Goal: Information Seeking & Learning: Understand process/instructions

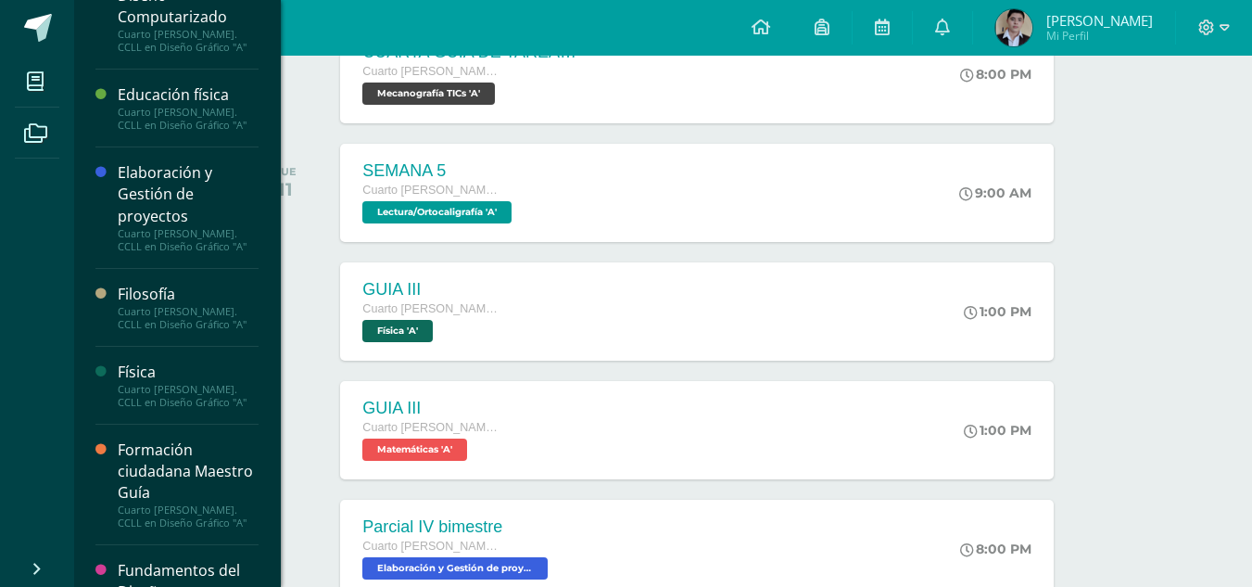
scroll to position [461, 0]
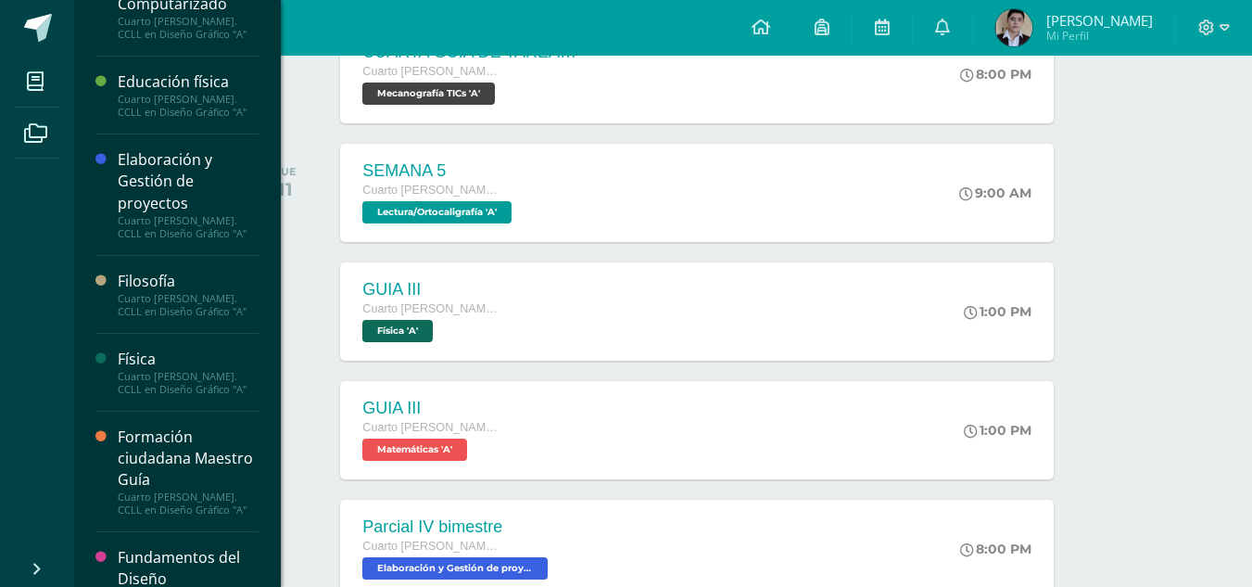
click at [166, 77] on div "Educación física" at bounding box center [188, 81] width 141 height 21
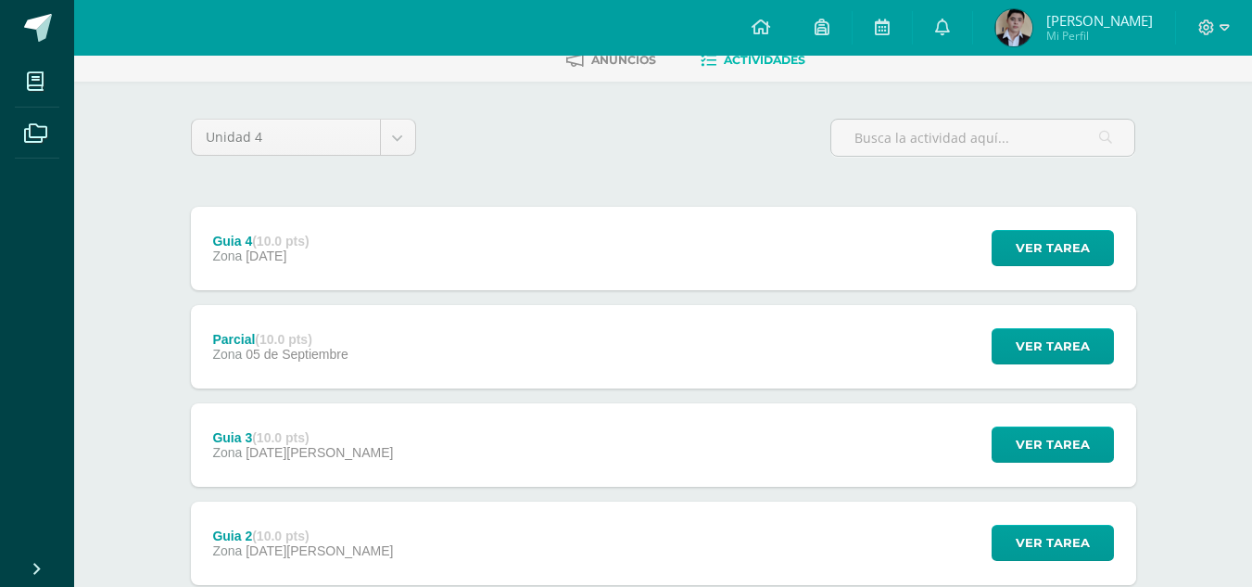
scroll to position [96, 0]
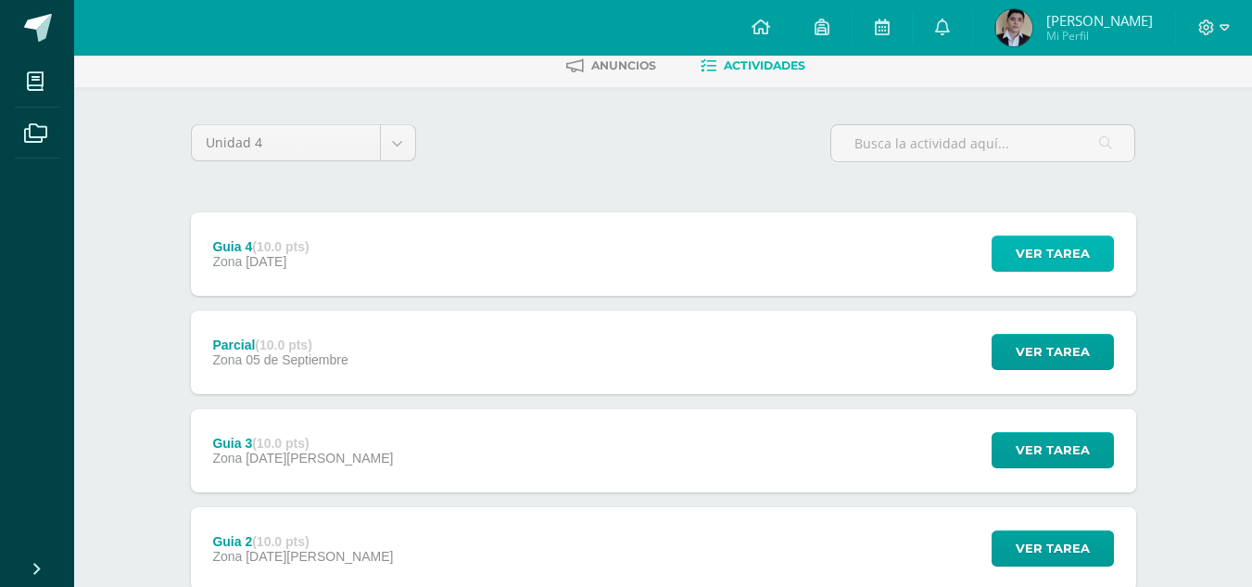
click at [1061, 246] on span "Ver tarea" at bounding box center [1053, 253] width 74 height 34
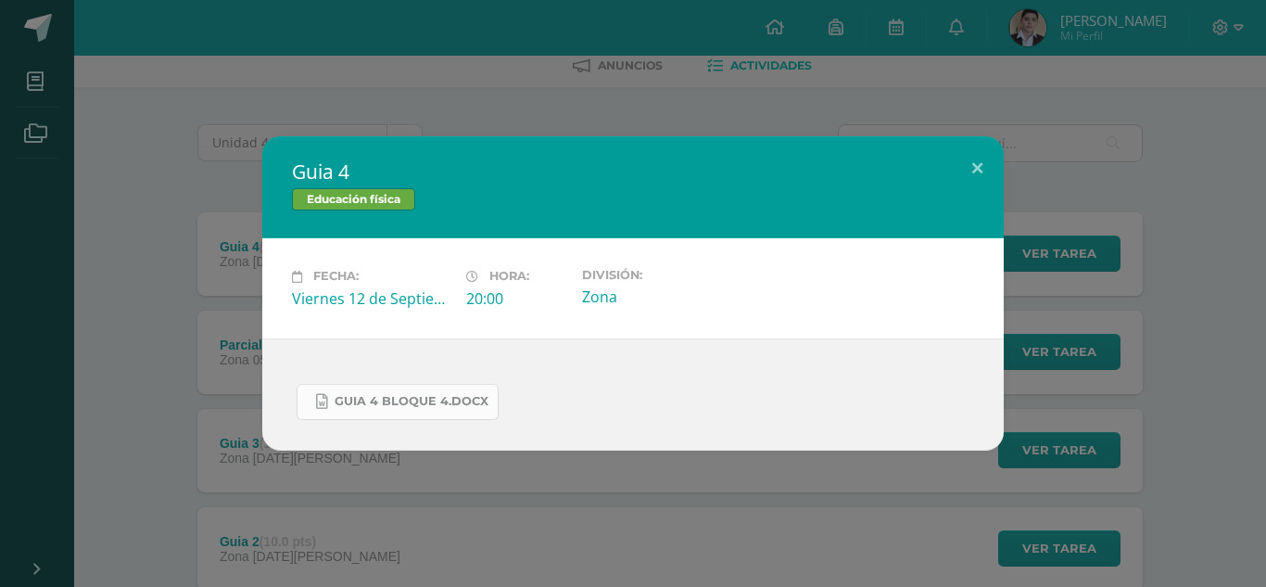
click at [487, 411] on link "guia 4 bloque 4.docx" at bounding box center [398, 402] width 202 height 36
drag, startPoint x: 486, startPoint y: 411, endPoint x: 399, endPoint y: 392, distance: 88.4
click at [399, 392] on link "guia 4 bloque 4.docx" at bounding box center [398, 402] width 202 height 36
click at [965, 165] on button at bounding box center [977, 167] width 53 height 63
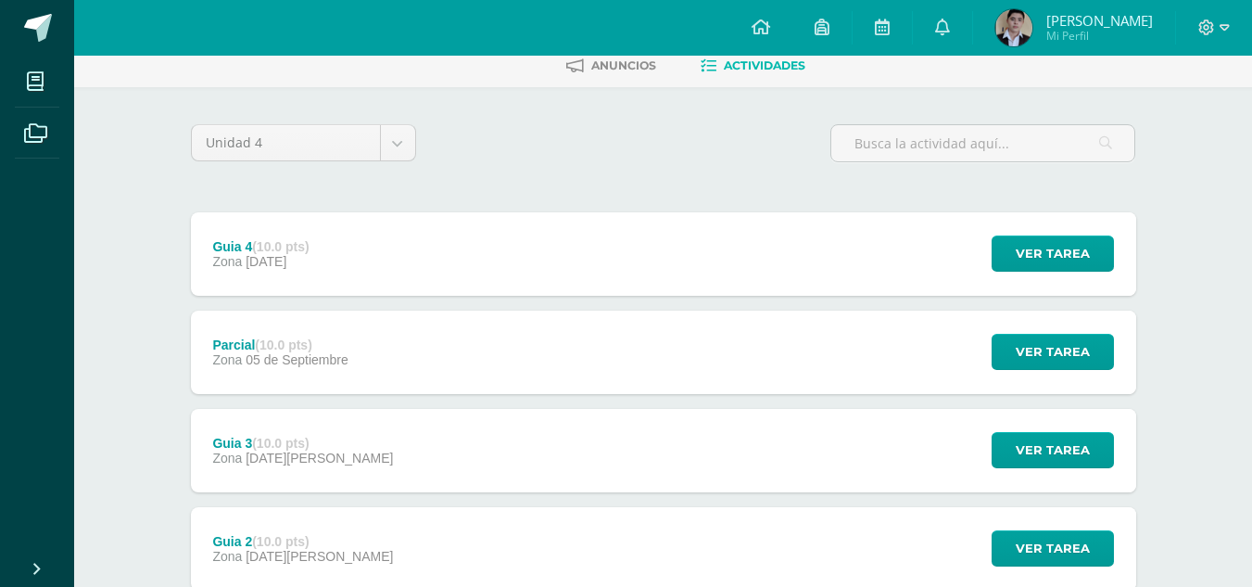
click at [1030, 373] on div "Ver tarea" at bounding box center [1050, 351] width 172 height 83
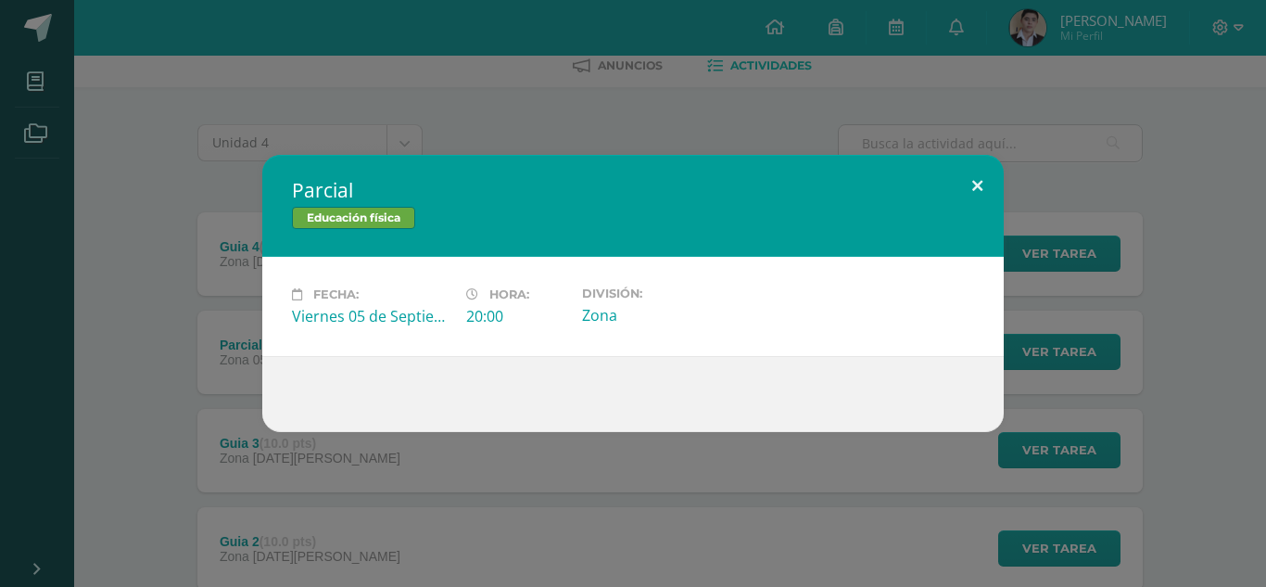
click at [980, 186] on button at bounding box center [977, 186] width 53 height 63
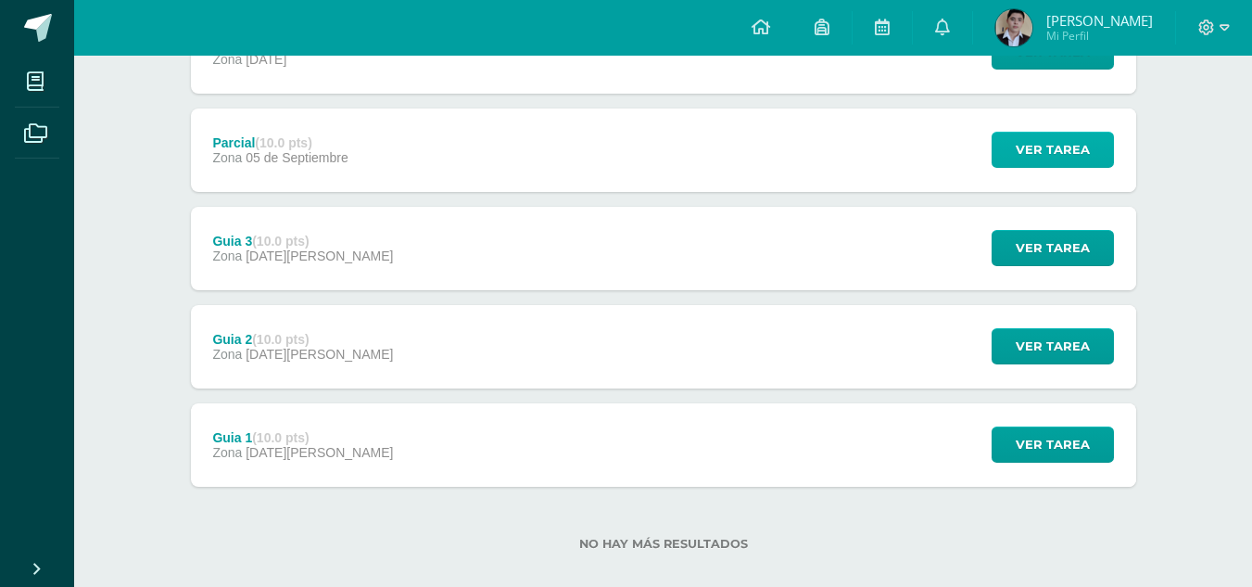
scroll to position [297, 0]
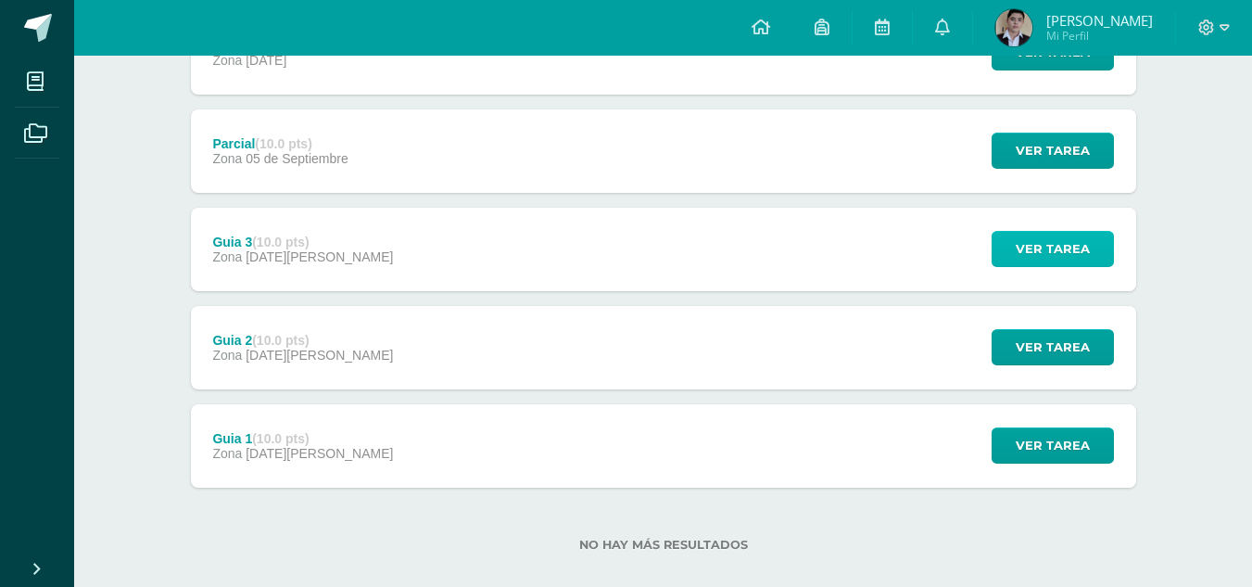
click at [1054, 254] on span "Ver tarea" at bounding box center [1053, 249] width 74 height 34
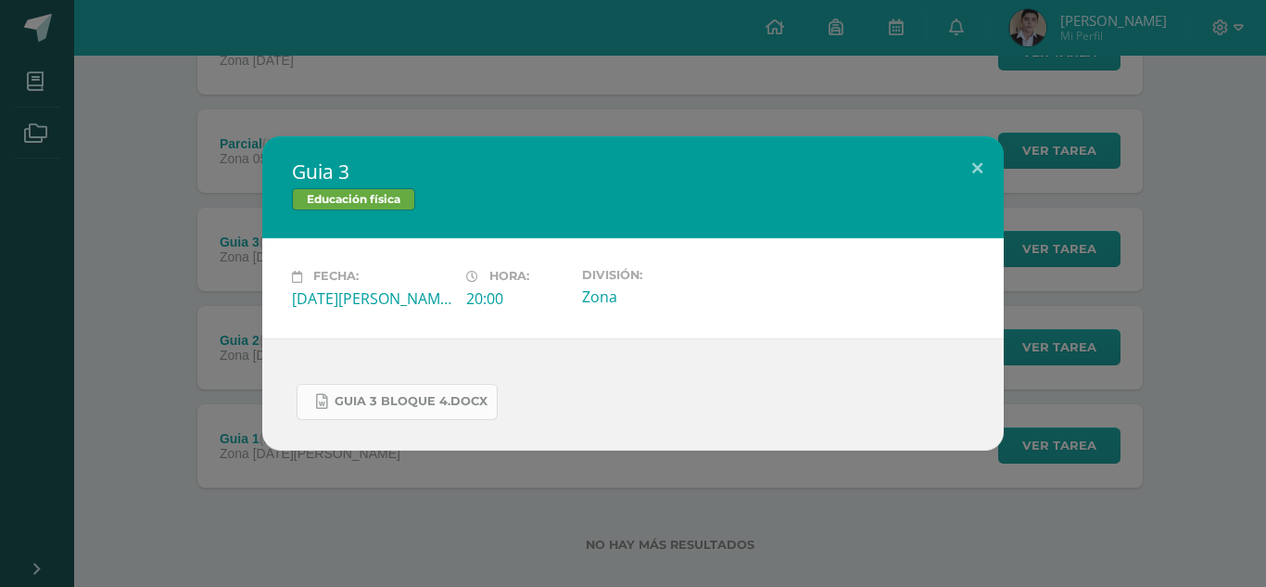
click at [437, 417] on link "guia 3 bloque 4.docx" at bounding box center [397, 402] width 201 height 36
click at [978, 180] on button at bounding box center [977, 167] width 53 height 63
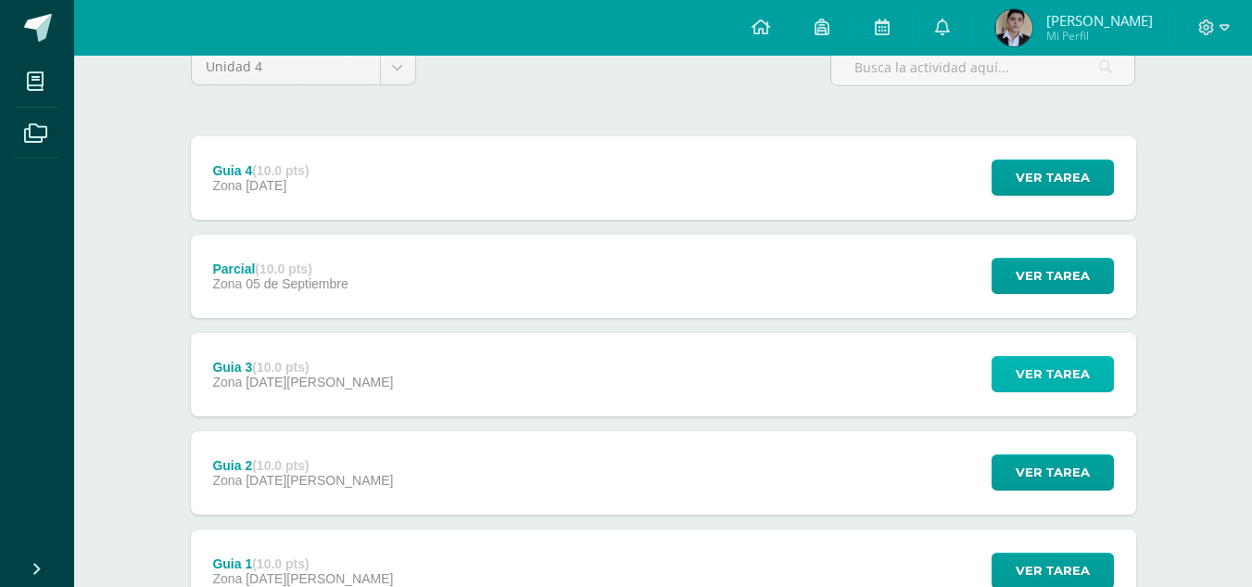
scroll to position [165, 0]
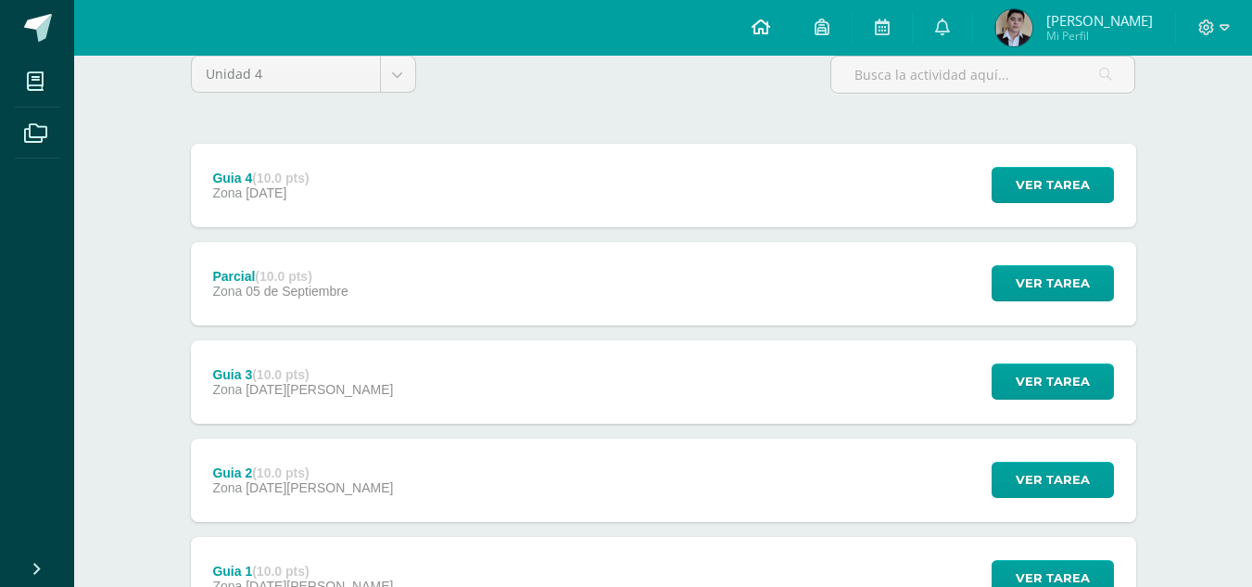
click at [792, 33] on link at bounding box center [760, 28] width 63 height 56
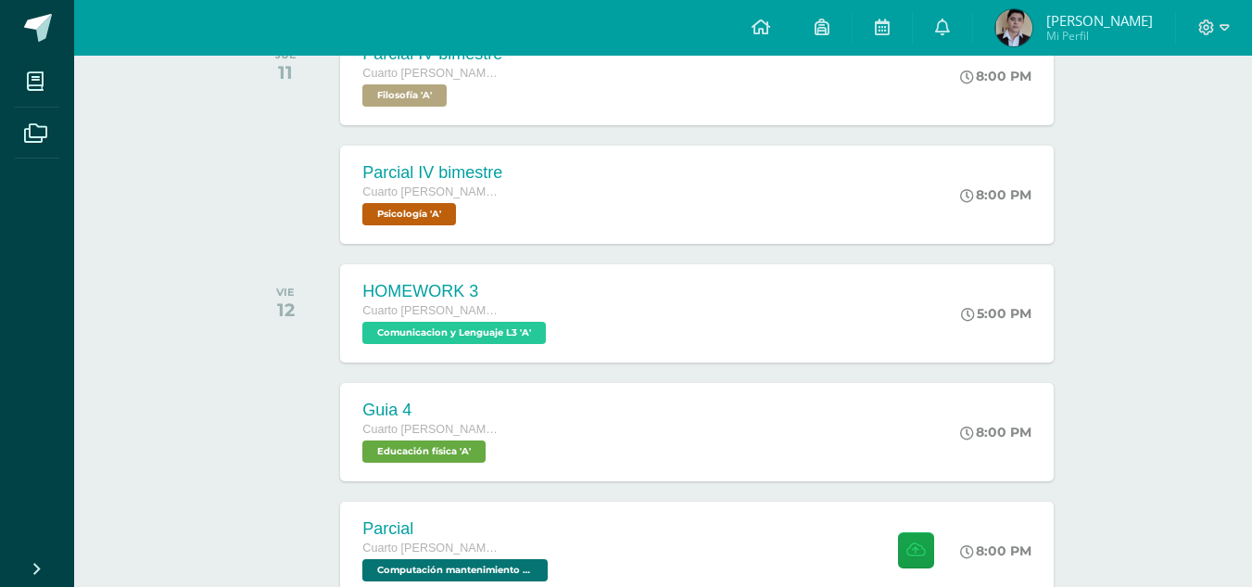
scroll to position [1057, 0]
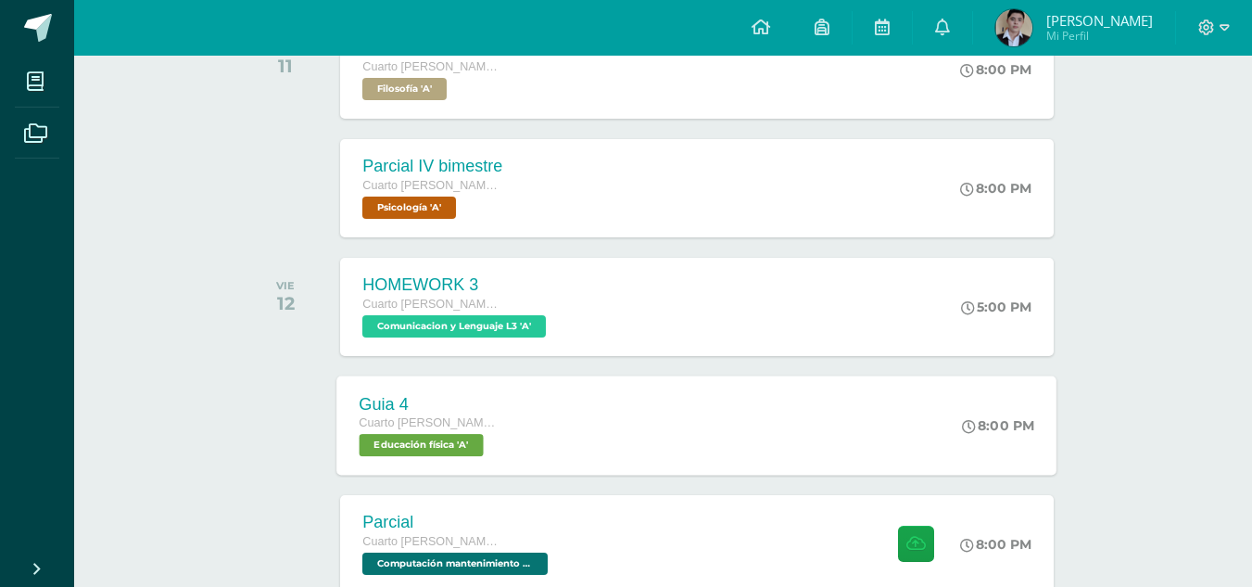
click at [659, 446] on div "Guia 4 Cuarto [PERSON_NAME]. CCLL en Diseño Gráfico Educación física 'A' 8:00 P…" at bounding box center [697, 424] width 720 height 99
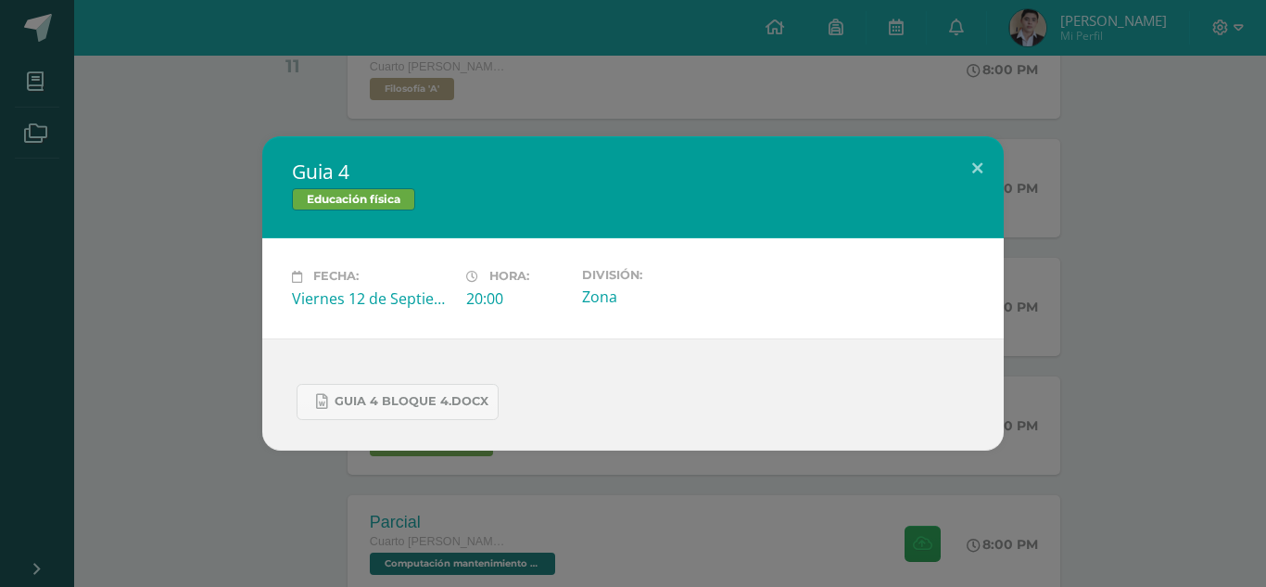
click at [428, 425] on div "guia 4 bloque 4.docx" at bounding box center [632, 394] width 741 height 112
click at [446, 390] on link "guia 4 bloque 4.docx" at bounding box center [398, 402] width 202 height 36
click at [969, 160] on button at bounding box center [977, 167] width 53 height 63
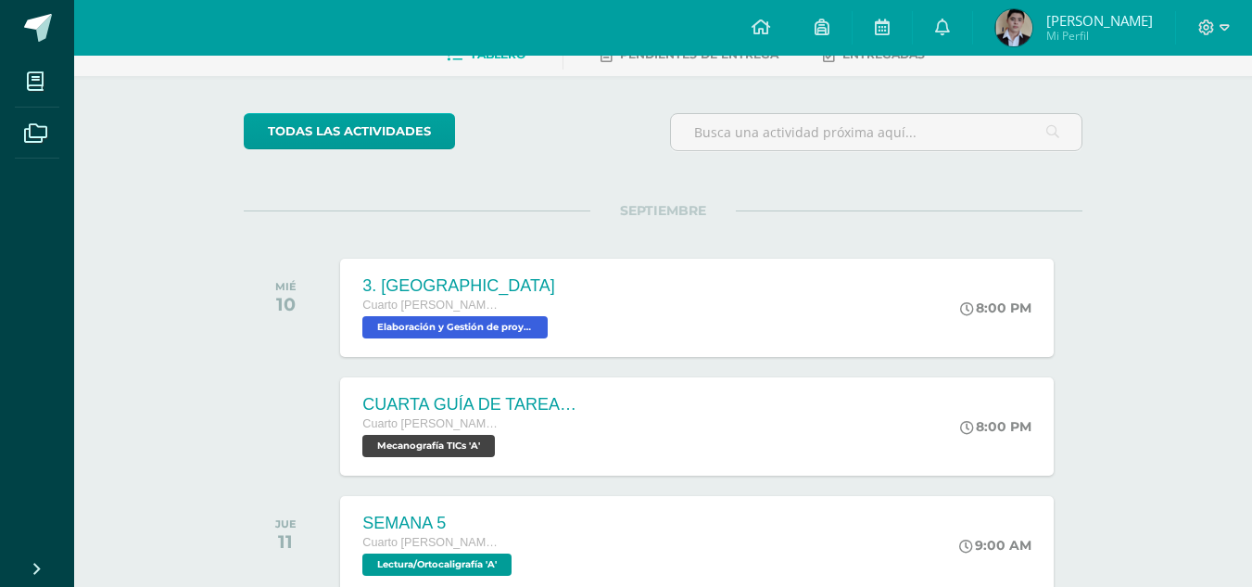
scroll to position [0, 0]
